Goal: Information Seeking & Learning: Learn about a topic

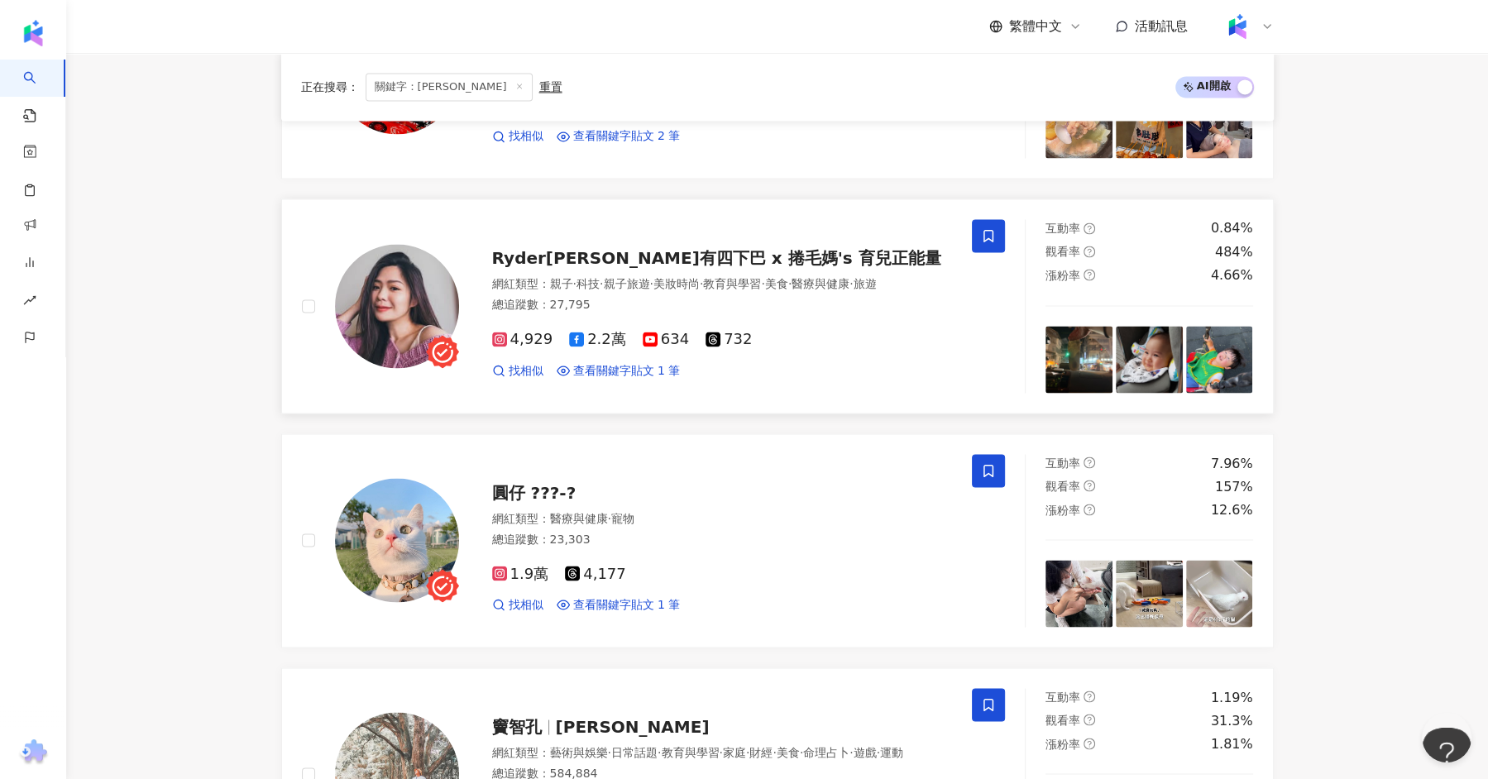
click at [741, 246] on div "Ryder[PERSON_NAME]有四下巴 x 捲毛媽's 育兒正能量" at bounding box center [722, 257] width 461 height 23
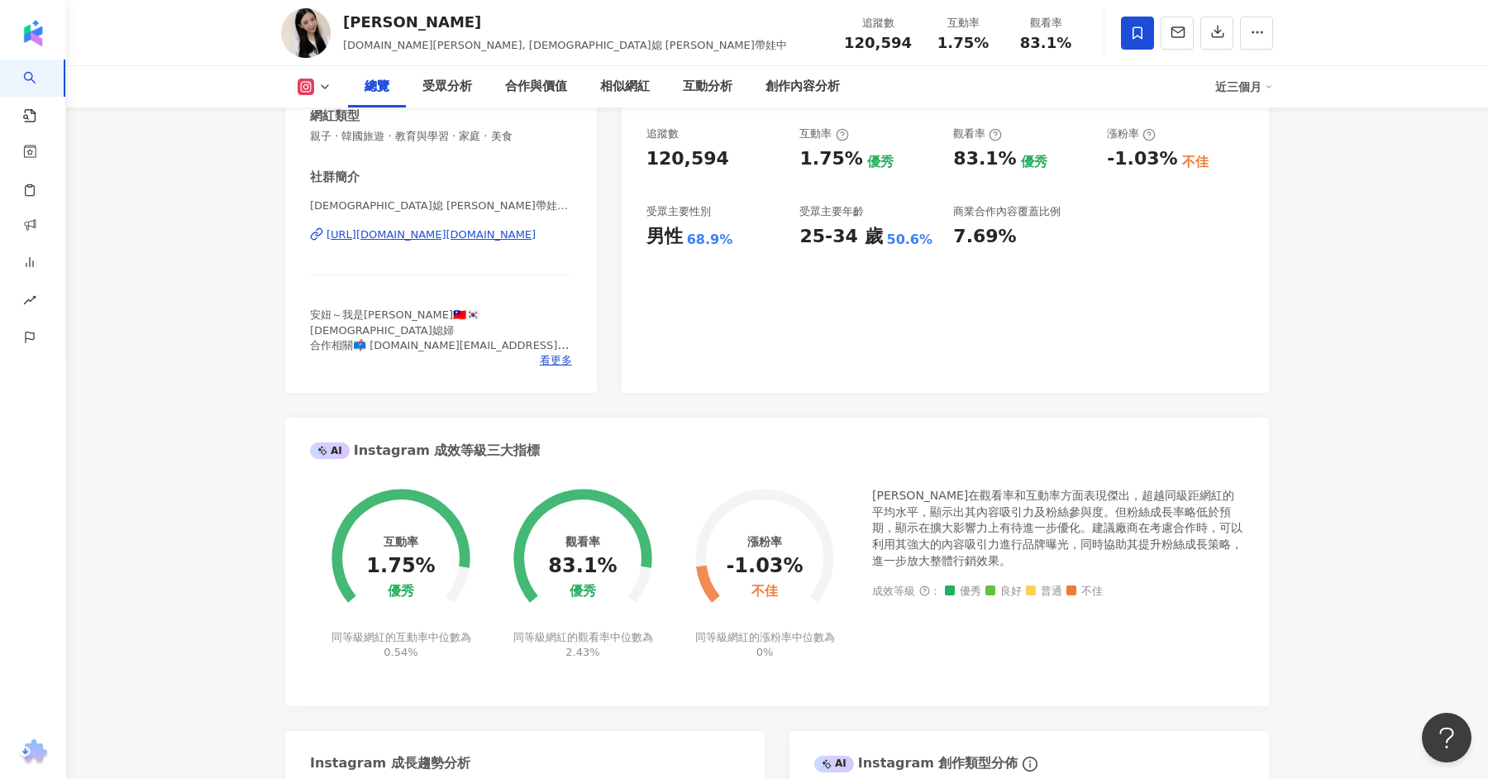
scroll to position [296, 0]
